Goal: Find specific page/section: Find specific page/section

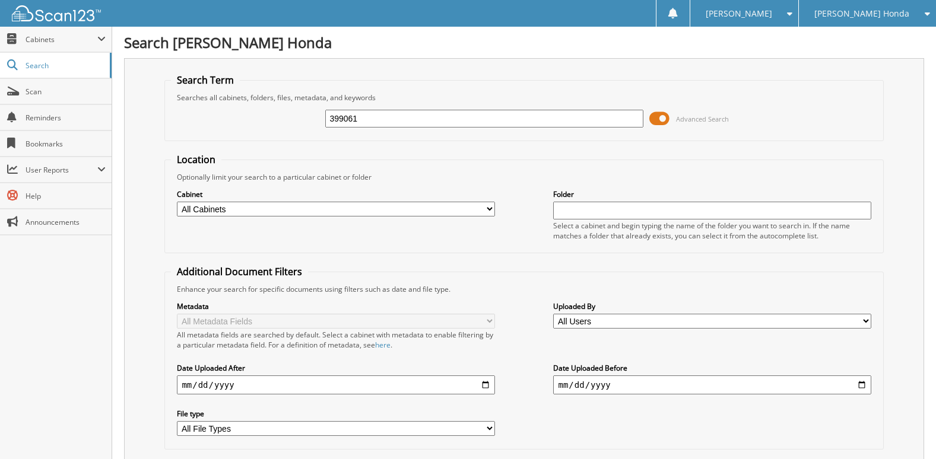
type input "399061"
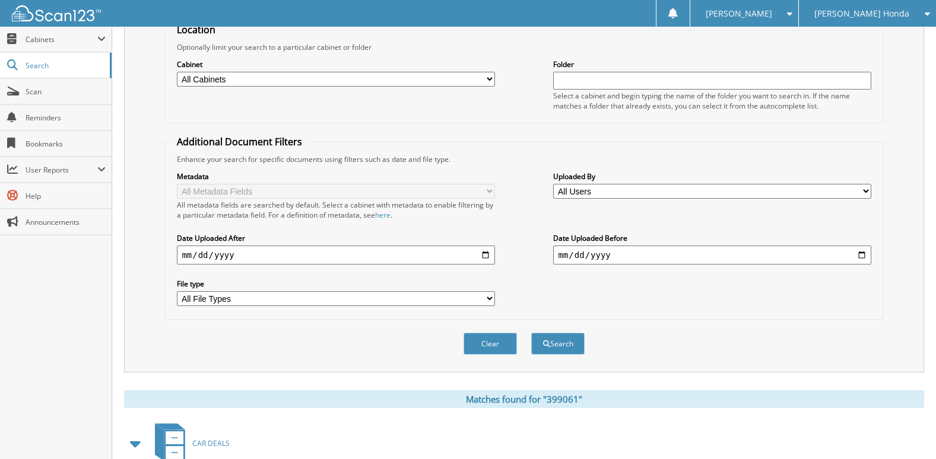
scroll to position [250, 0]
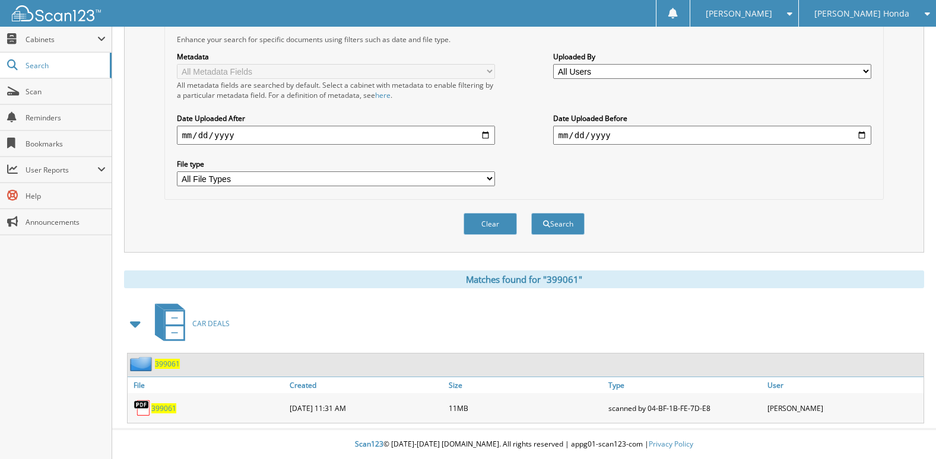
click at [165, 409] on span "399061" at bounding box center [163, 409] width 25 height 10
